Goal: Task Accomplishment & Management: Complete application form

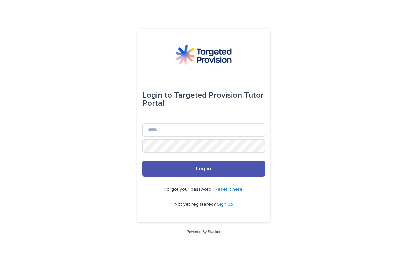
click at [169, 121] on div "Login to Targeted Provision Tutor Portal" at bounding box center [203, 99] width 123 height 48
click at [167, 127] on input "Email" at bounding box center [203, 129] width 123 height 13
type input "**********"
click at [142, 161] on button "Log in" at bounding box center [203, 169] width 123 height 16
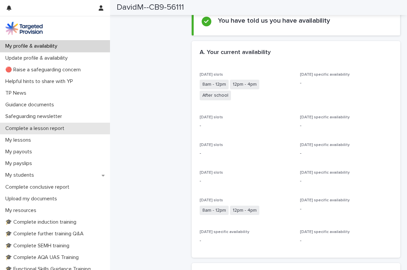
scroll to position [135, 0]
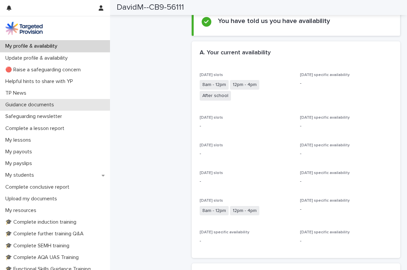
click at [27, 103] on p "Guidance documents" at bounding box center [31, 105] width 57 height 6
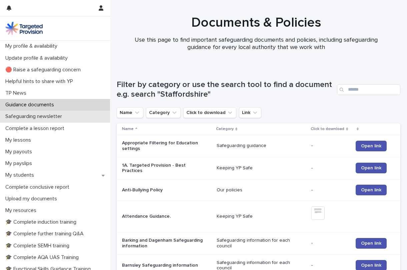
click at [31, 117] on p "Safeguarding newsletter" at bounding box center [35, 116] width 65 height 6
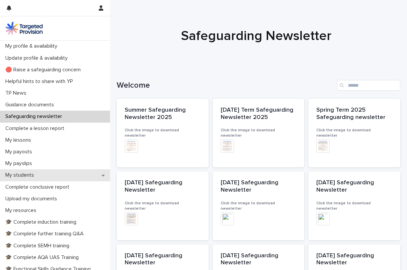
click at [103, 175] on div "My students" at bounding box center [55, 175] width 110 height 12
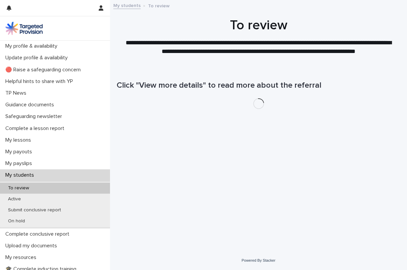
click at [99, 175] on div "My students" at bounding box center [55, 175] width 110 height 12
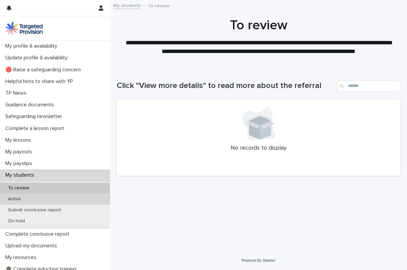
click at [16, 200] on p "Active" at bounding box center [15, 199] width 24 height 6
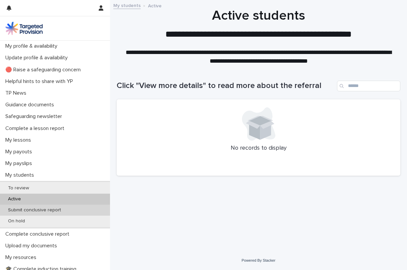
click at [26, 211] on p "Submit conclusive report" at bounding box center [35, 210] width 64 height 6
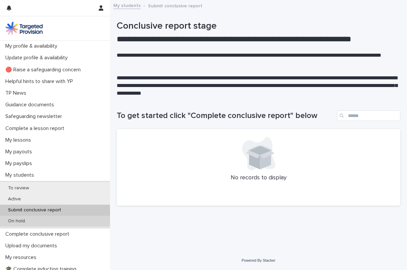
click at [18, 222] on p "On hold" at bounding box center [17, 221] width 28 height 6
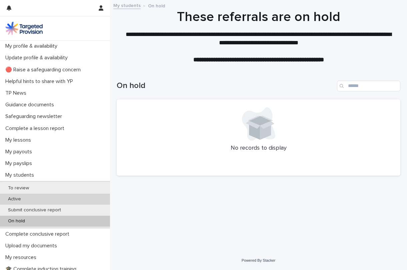
click at [20, 194] on div "Active" at bounding box center [55, 199] width 110 height 11
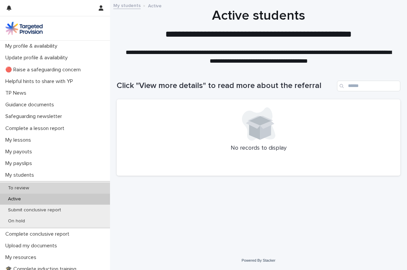
click at [20, 189] on p "To review" at bounding box center [19, 188] width 32 height 6
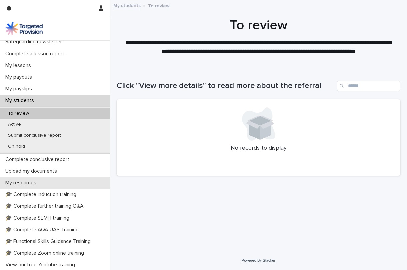
scroll to position [80, 0]
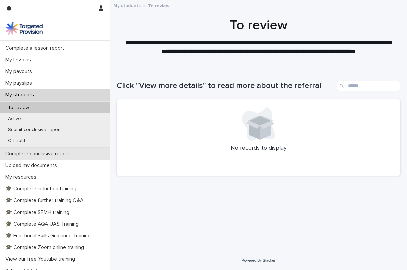
click at [40, 157] on p "Complete conclusive report" at bounding box center [39, 154] width 72 height 6
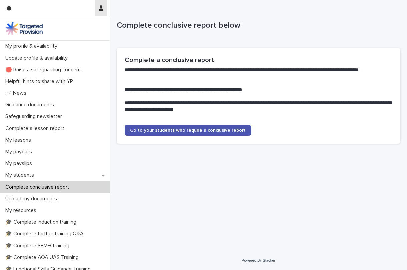
click at [104, 5] on button "button" at bounding box center [101, 8] width 13 height 16
click at [82, 27] on p "Log Out" at bounding box center [82, 28] width 42 height 11
